Goal: Complete application form: Complete application form

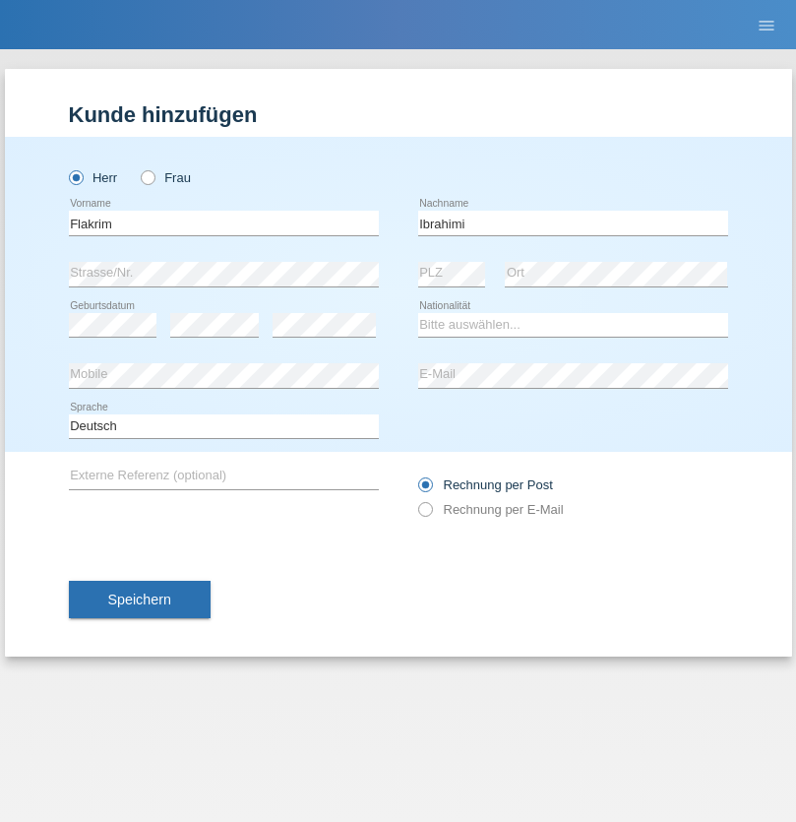
type input "Ibrahimi"
select select "CH"
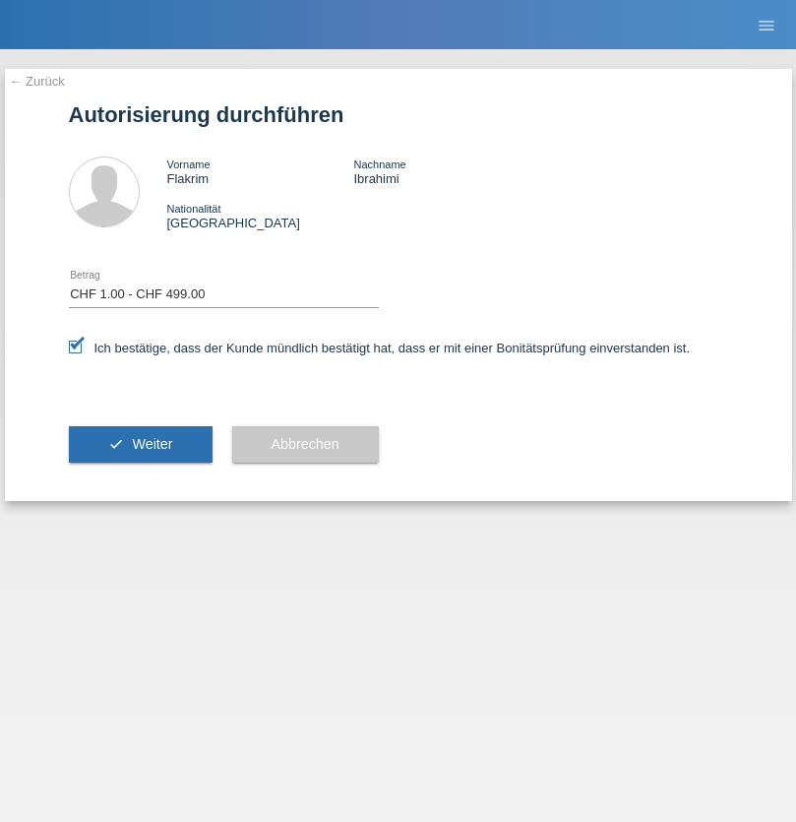
select select "1"
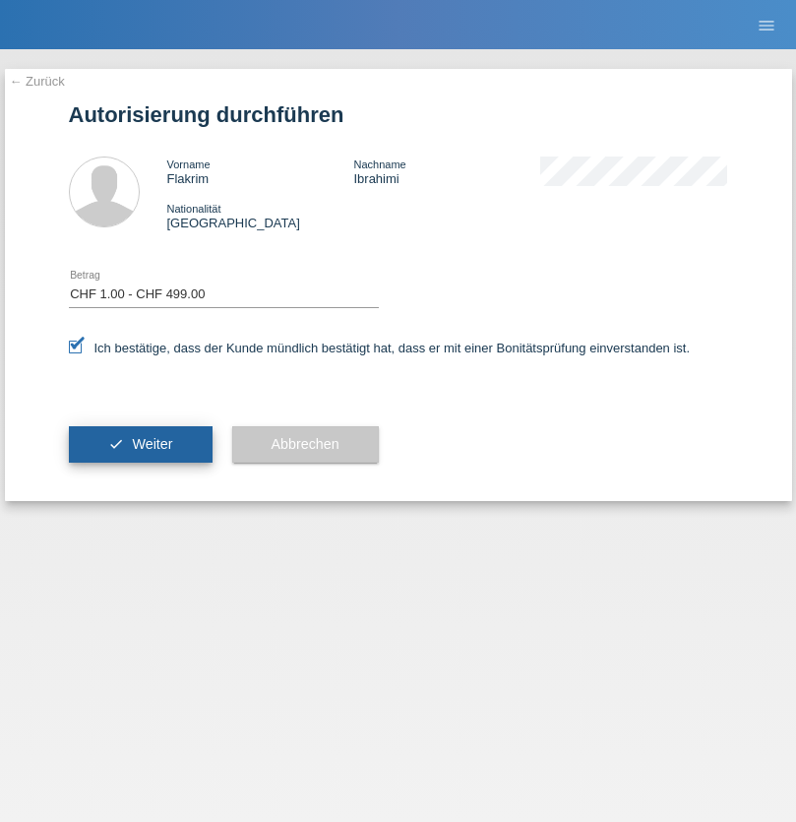
click at [140, 444] on span "Weiter" at bounding box center [152, 444] width 40 height 16
